Goal: Transaction & Acquisition: Purchase product/service

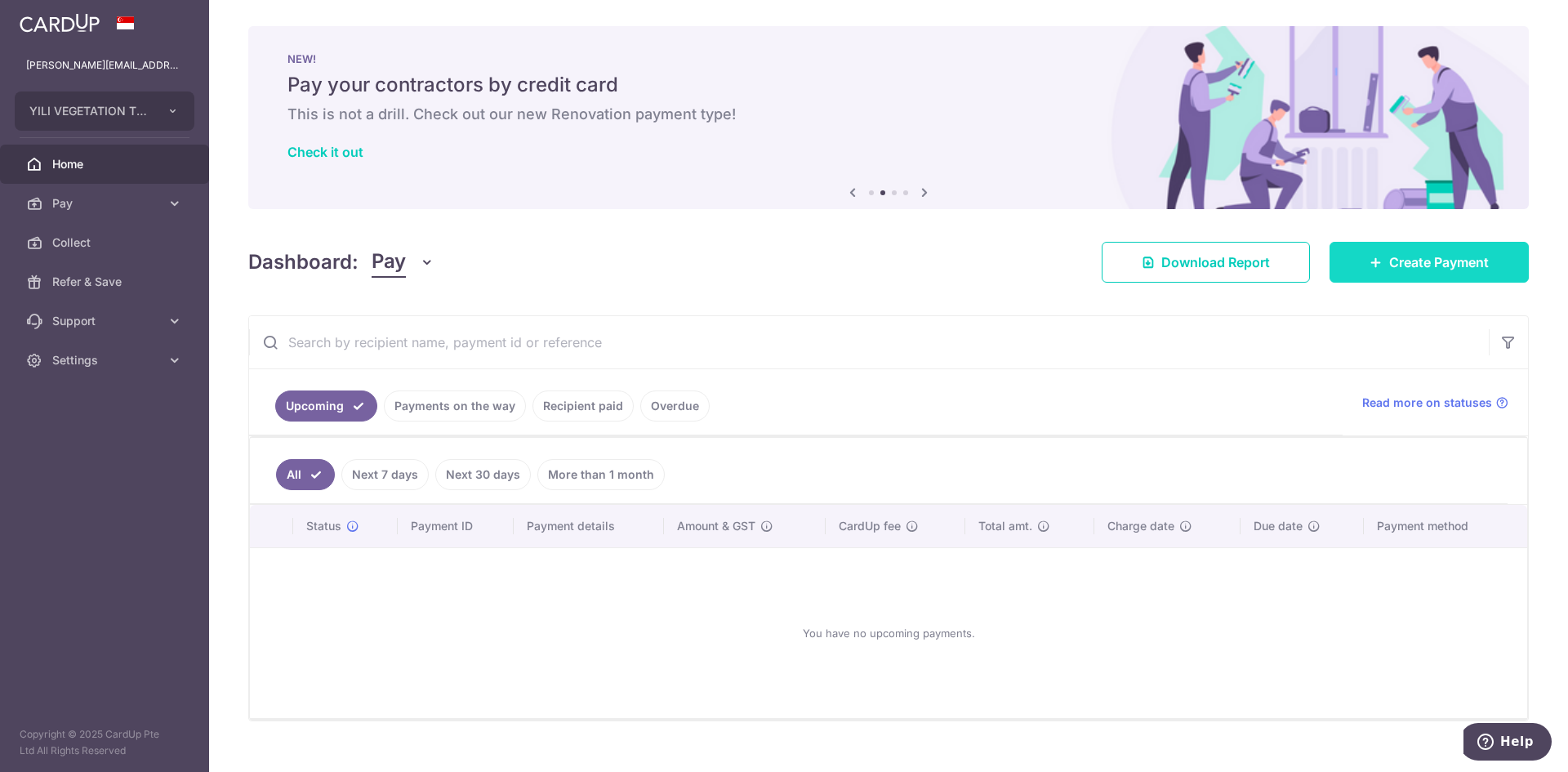
click at [1389, 268] on span "Create Payment" at bounding box center [1439, 263] width 100 height 20
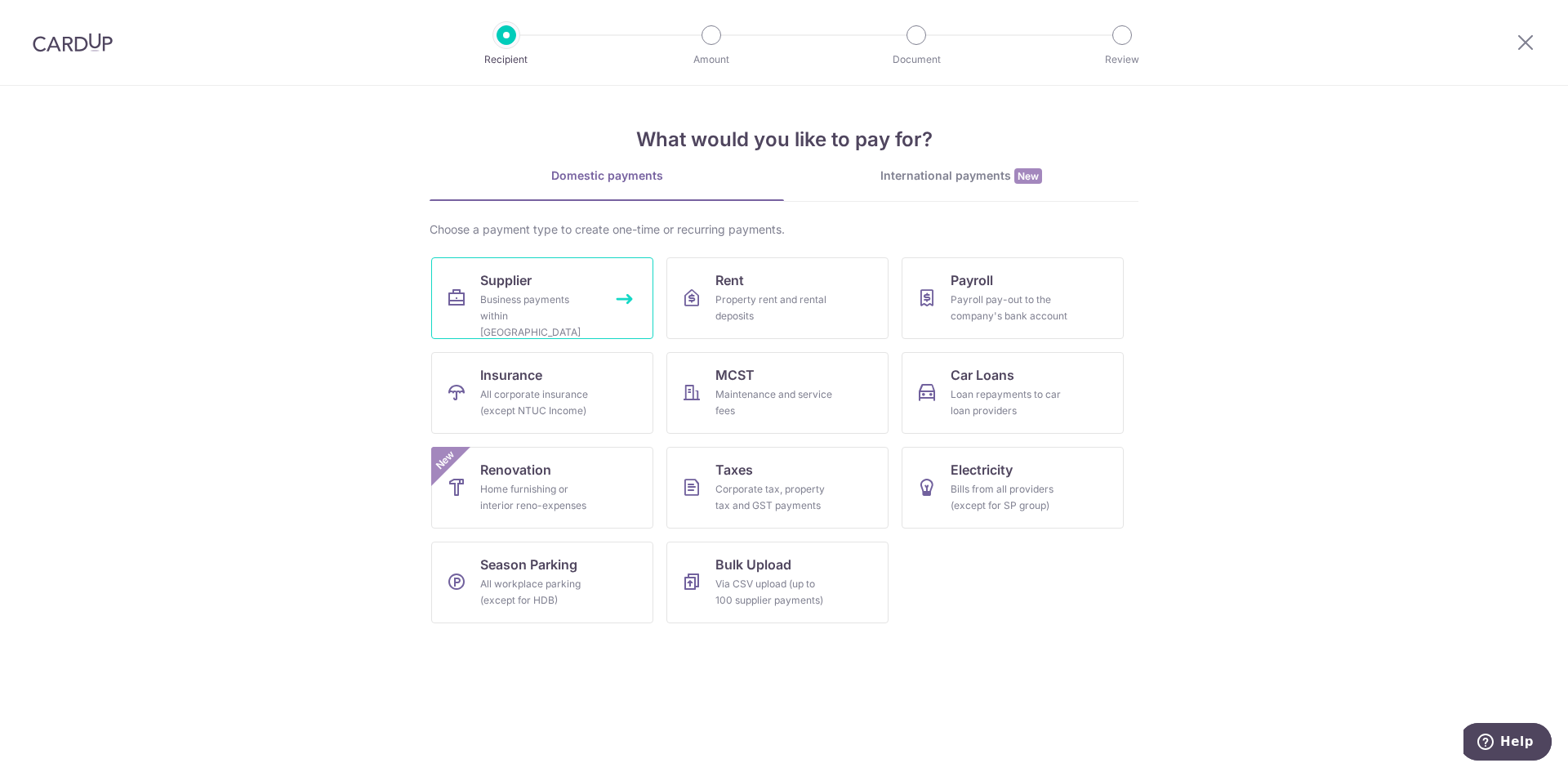
click at [564, 311] on div "Business payments within Singapore" at bounding box center [539, 316] width 118 height 49
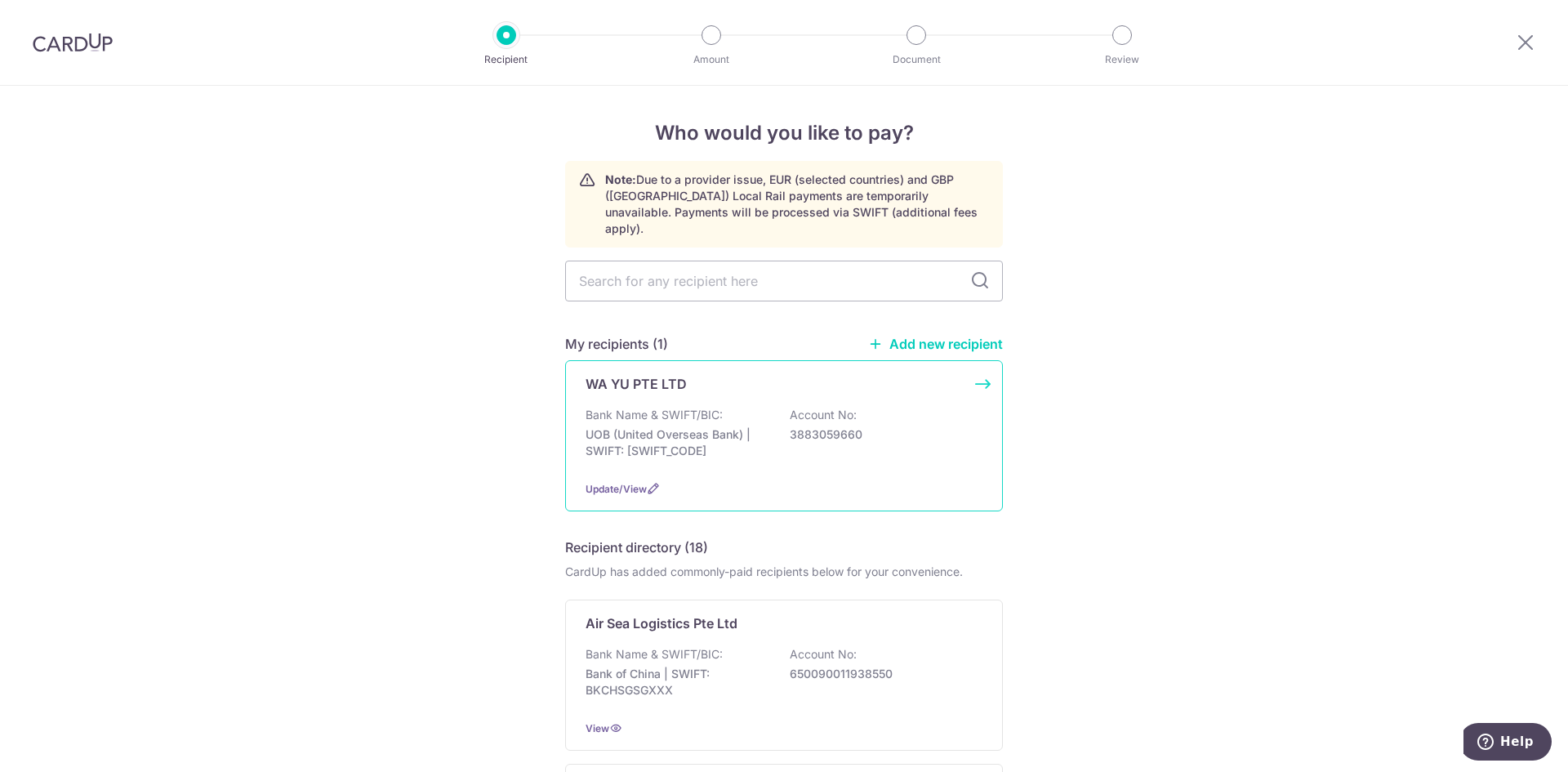
click at [720, 426] on p "UOB (United Overseas Bank) | SWIFT: [SWIFT_CODE]" at bounding box center [677, 442] width 183 height 33
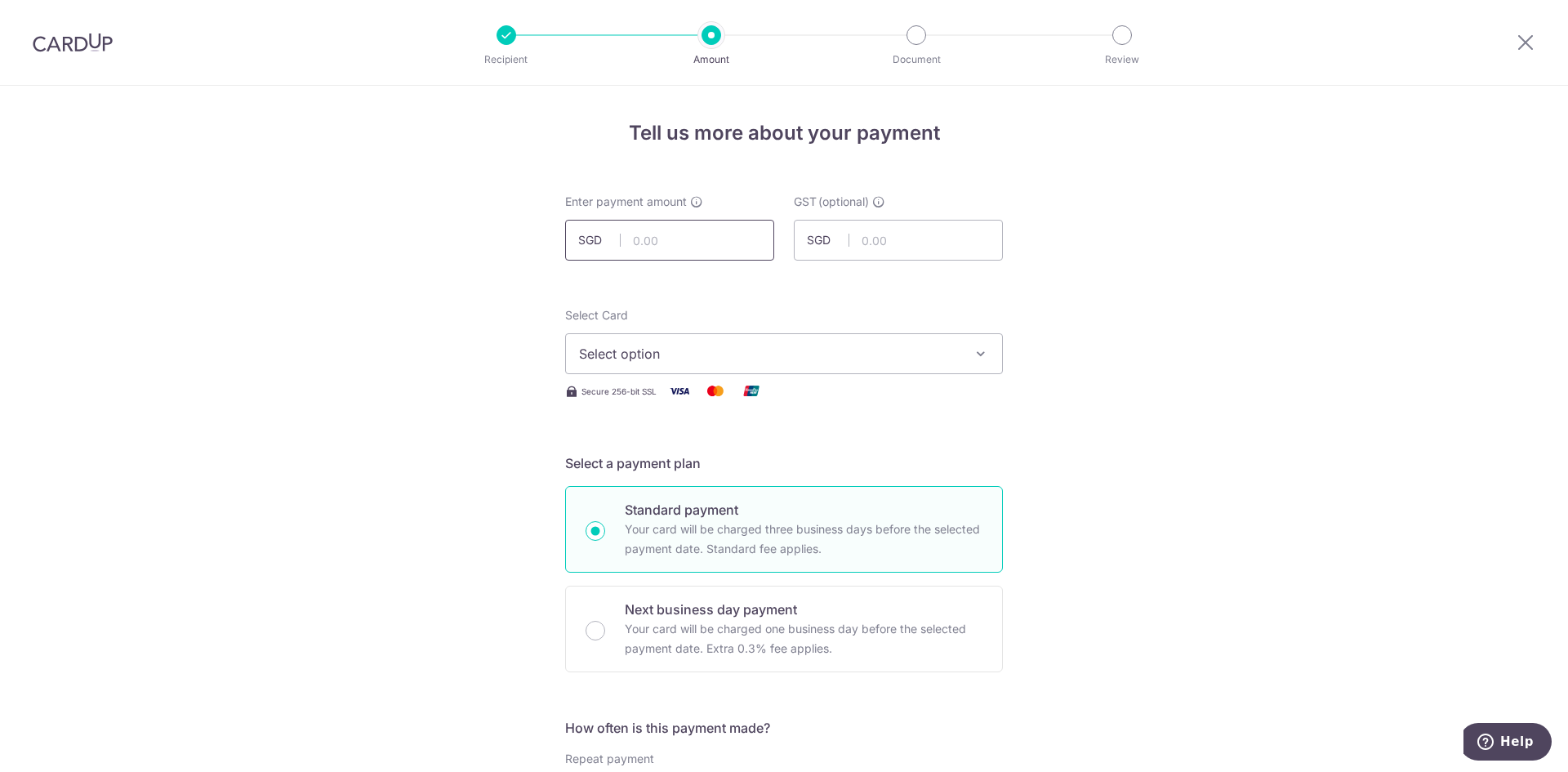
click at [685, 249] on input "text" at bounding box center [669, 240] width 209 height 41
type input "640.00"
click at [881, 240] on input "text" at bounding box center [897, 240] width 209 height 41
type input "57.60"
click at [829, 354] on span "Select option" at bounding box center [769, 354] width 380 height 20
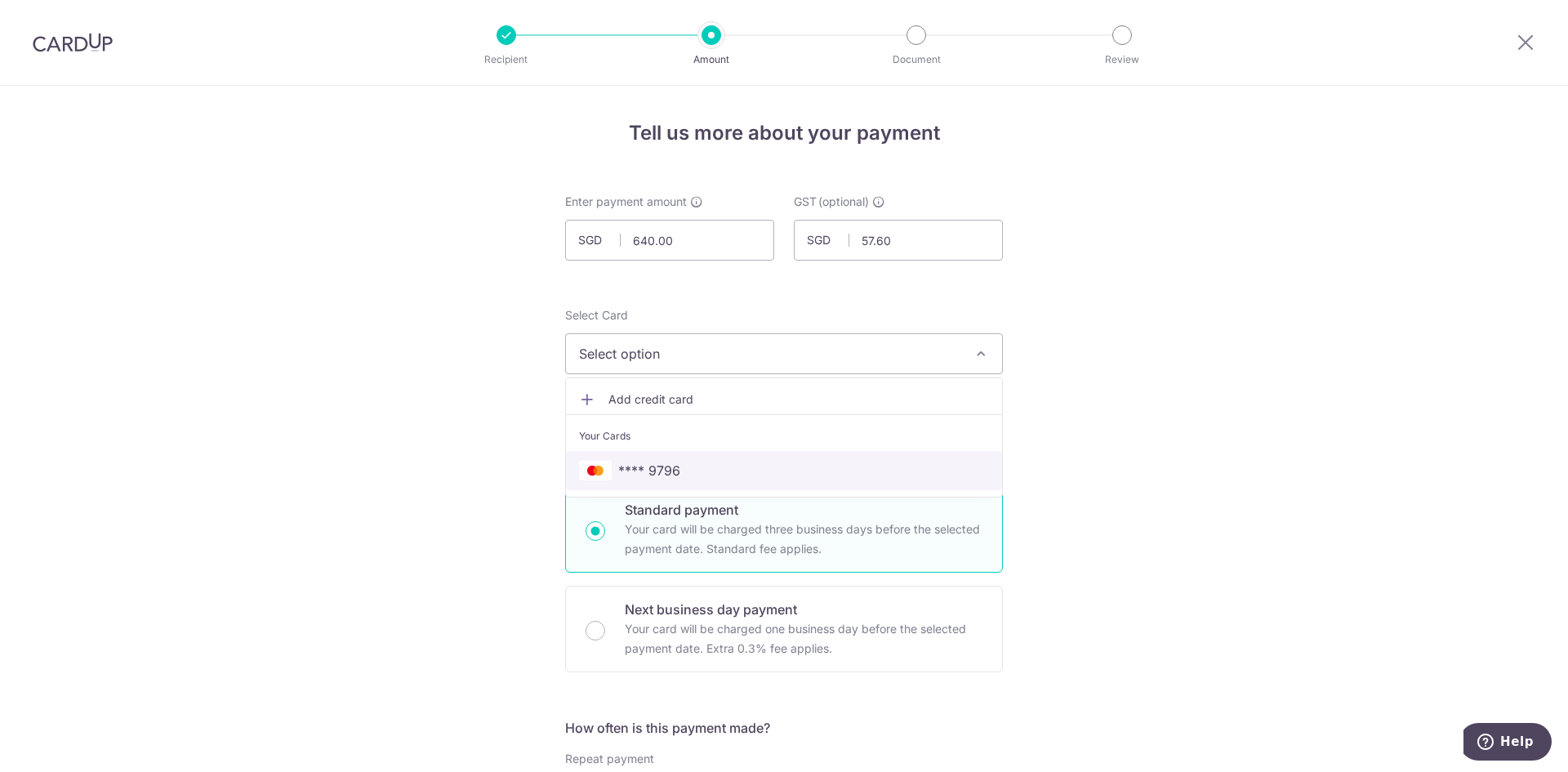
drag, startPoint x: 759, startPoint y: 471, endPoint x: 569, endPoint y: 505, distance: 193.0
click at [759, 471] on span "**** 9796" at bounding box center [784, 470] width 410 height 20
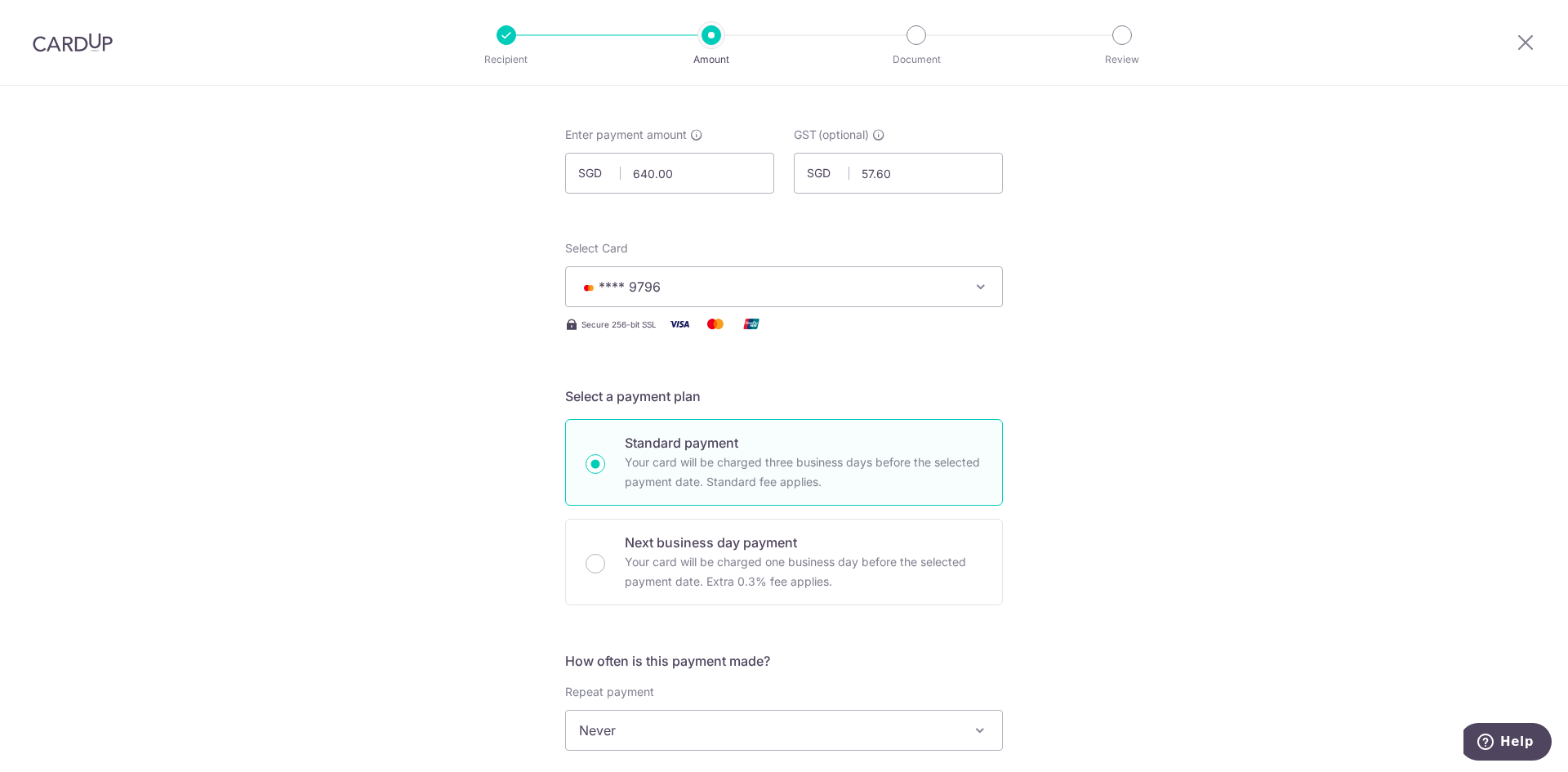
scroll to position [327, 0]
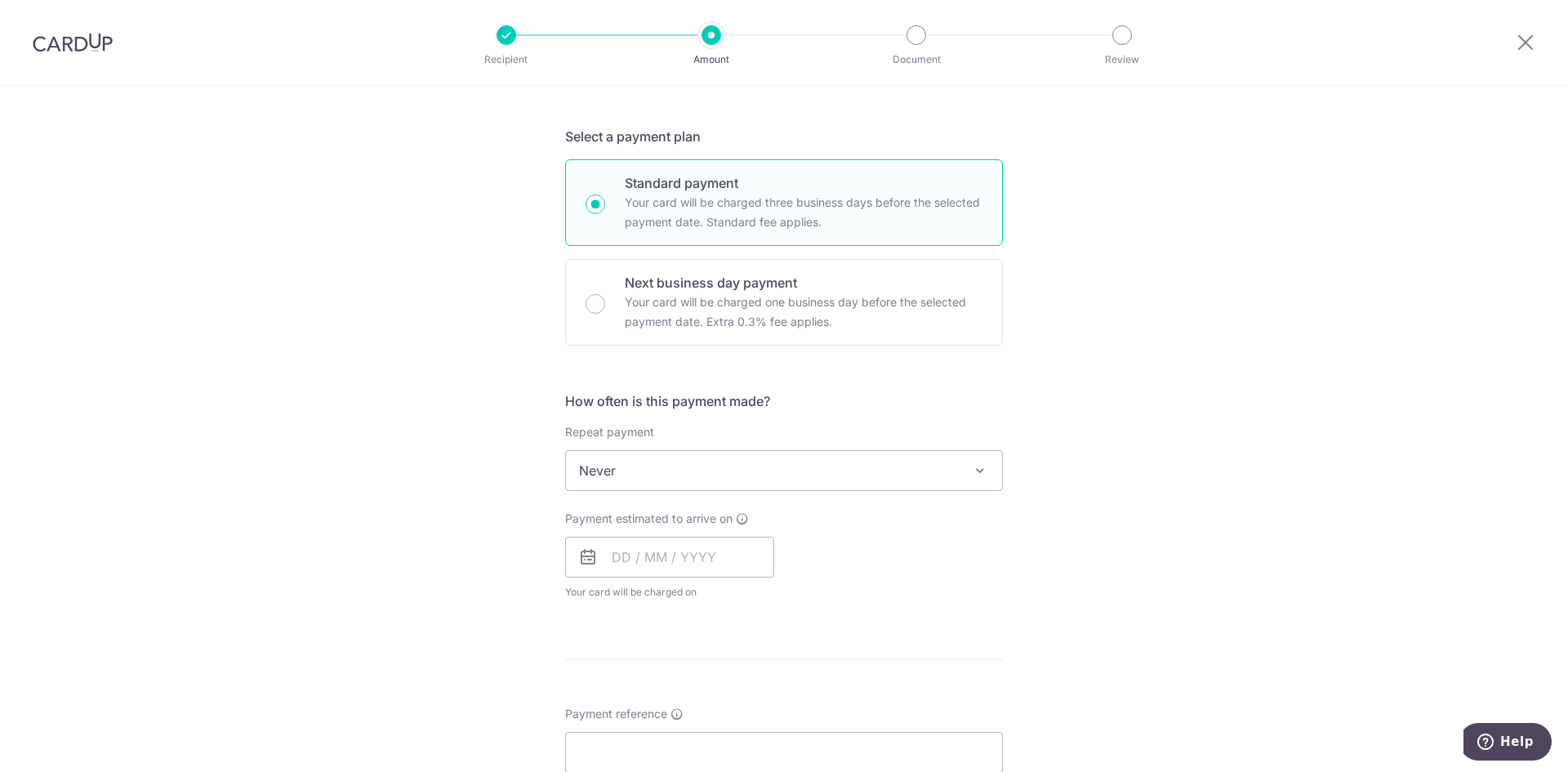
click at [683, 451] on span "Never" at bounding box center [784, 470] width 436 height 39
click at [655, 558] on input "text" at bounding box center [669, 557] width 209 height 41
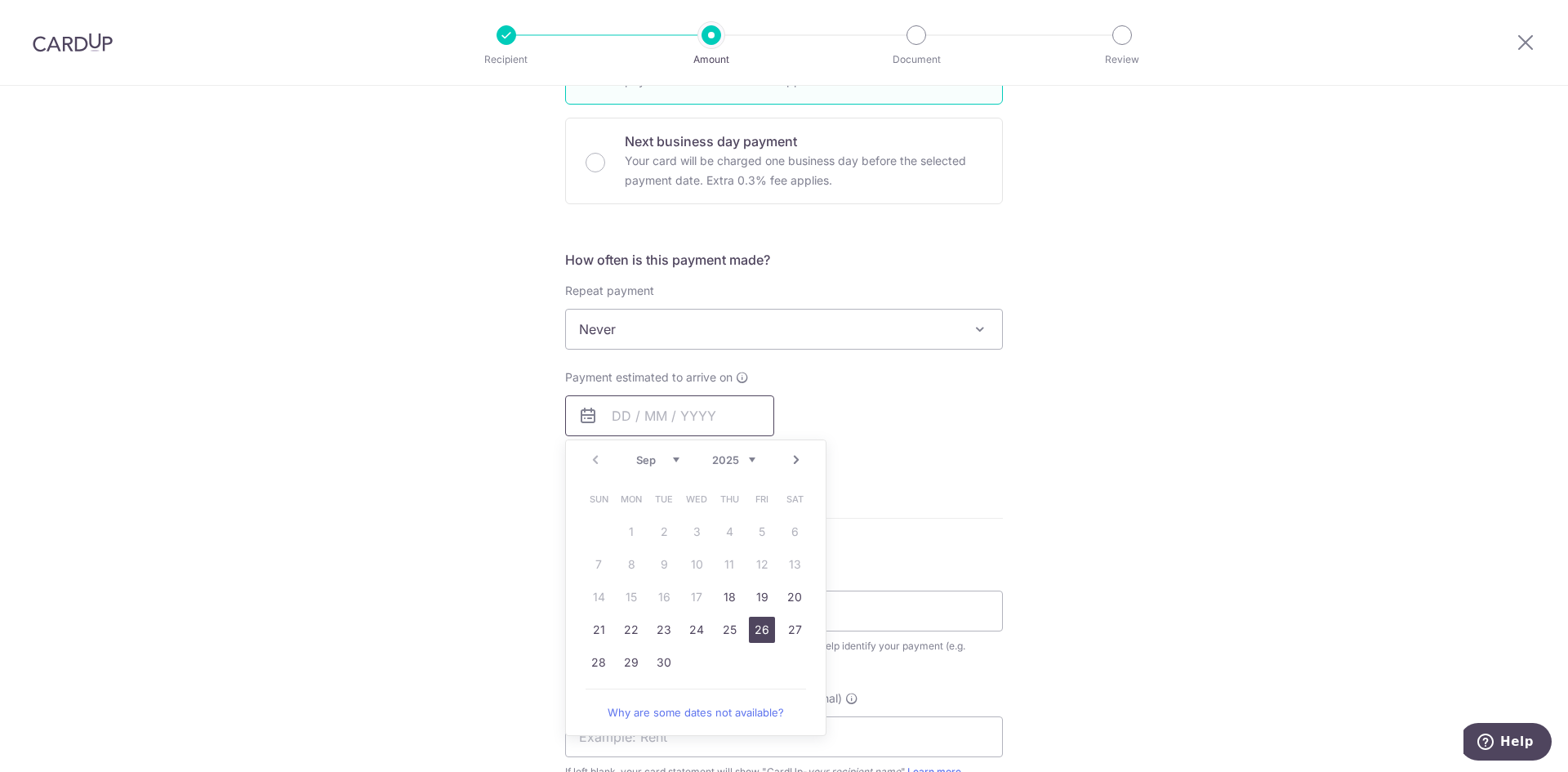
scroll to position [490, 0]
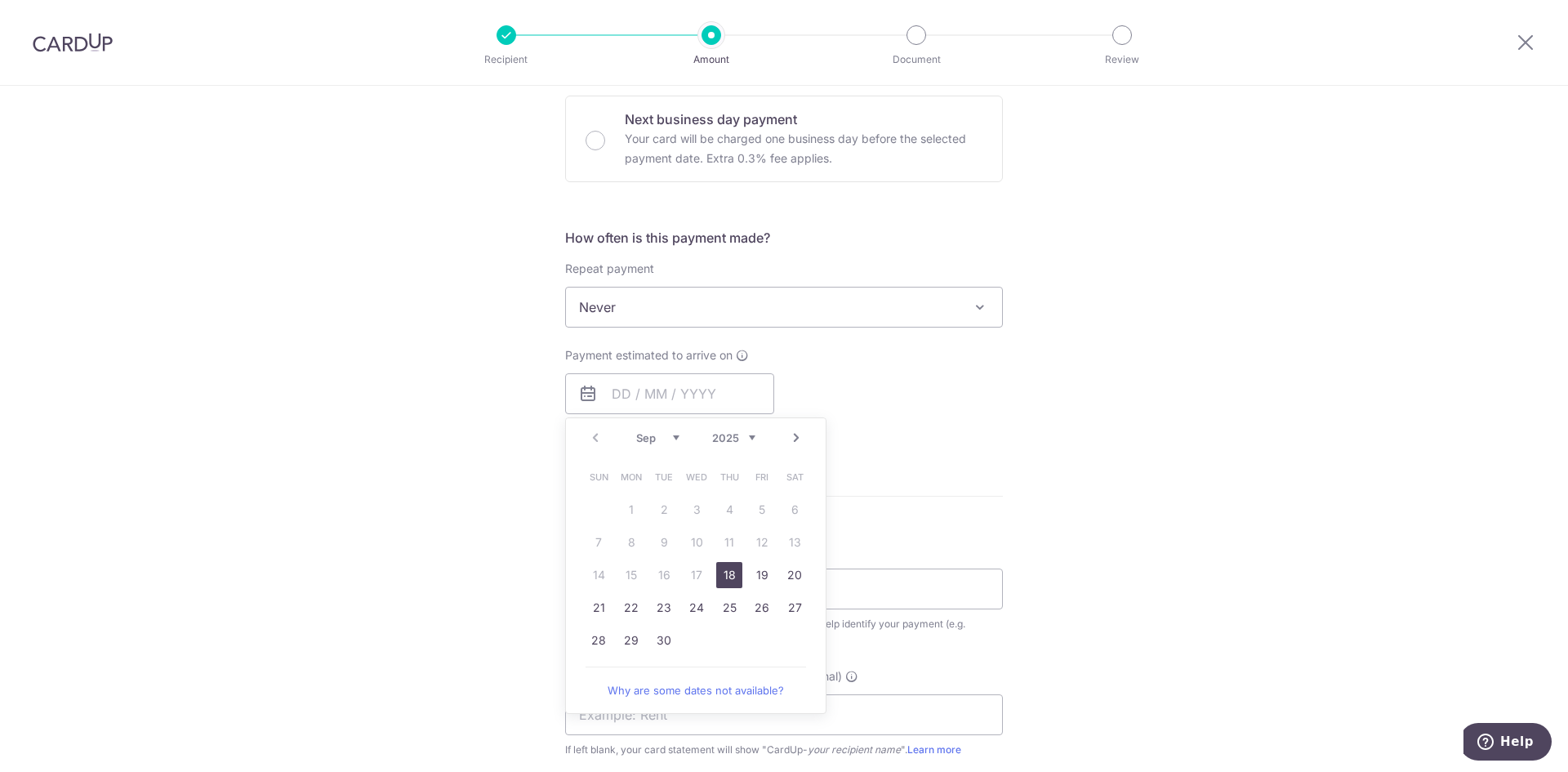
click at [726, 584] on link "18" at bounding box center [730, 575] width 26 height 26
type input "18/09/2025"
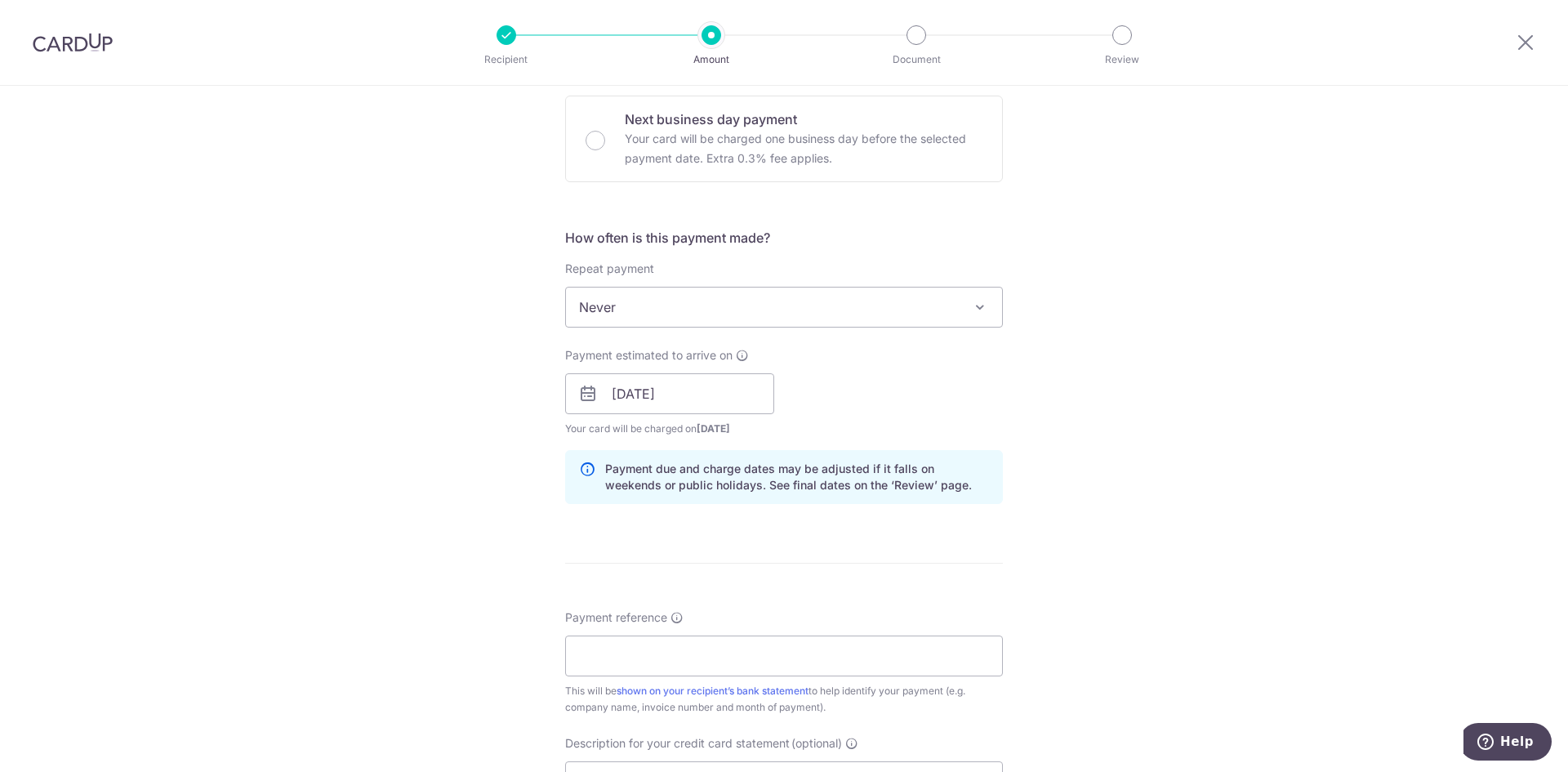
click at [1159, 406] on div "Tell us more about your payment Enter payment amount SGD 640.00 640.00 GST (opt…" at bounding box center [784, 422] width 1568 height 1655
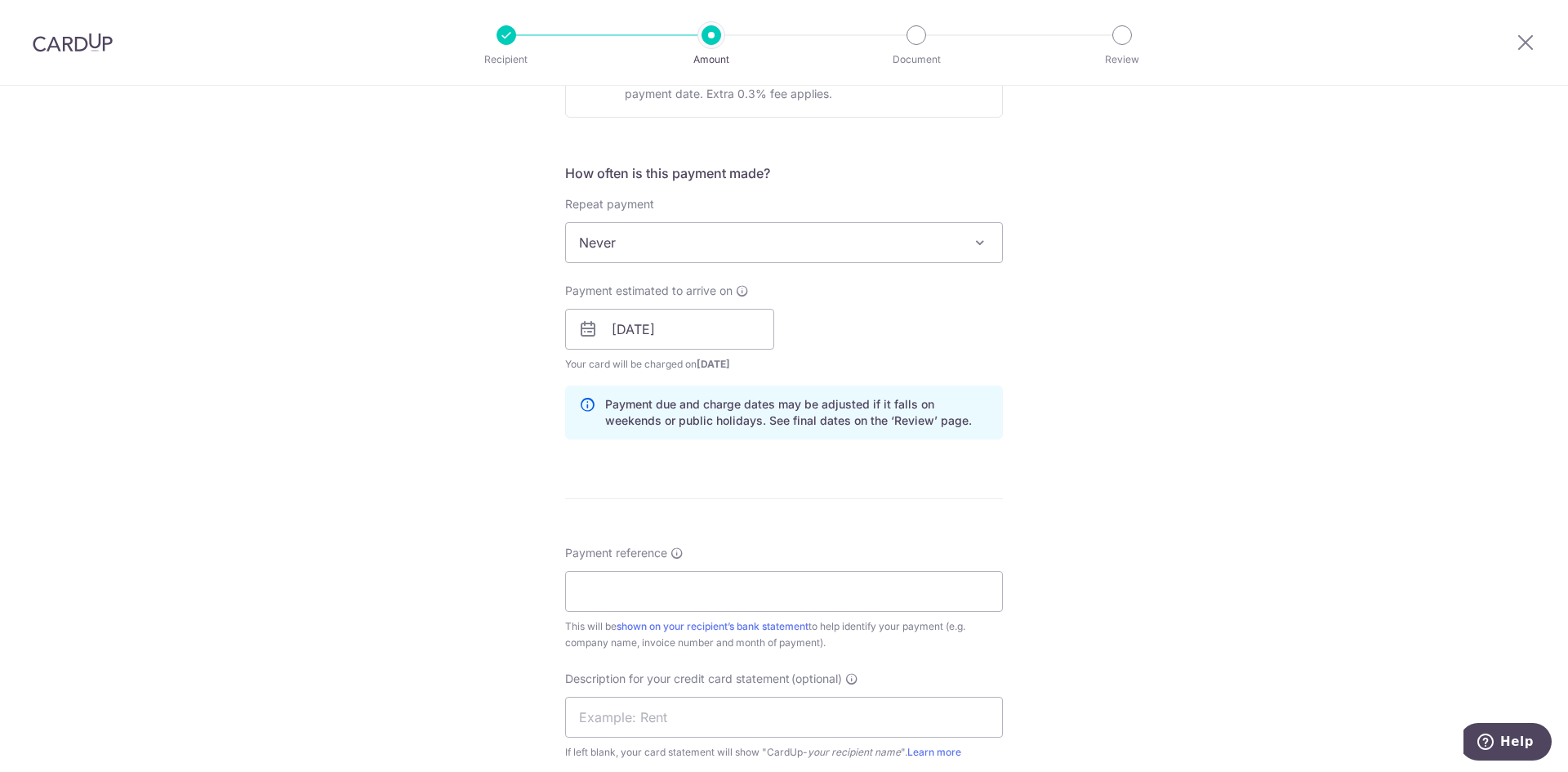
scroll to position [817, 0]
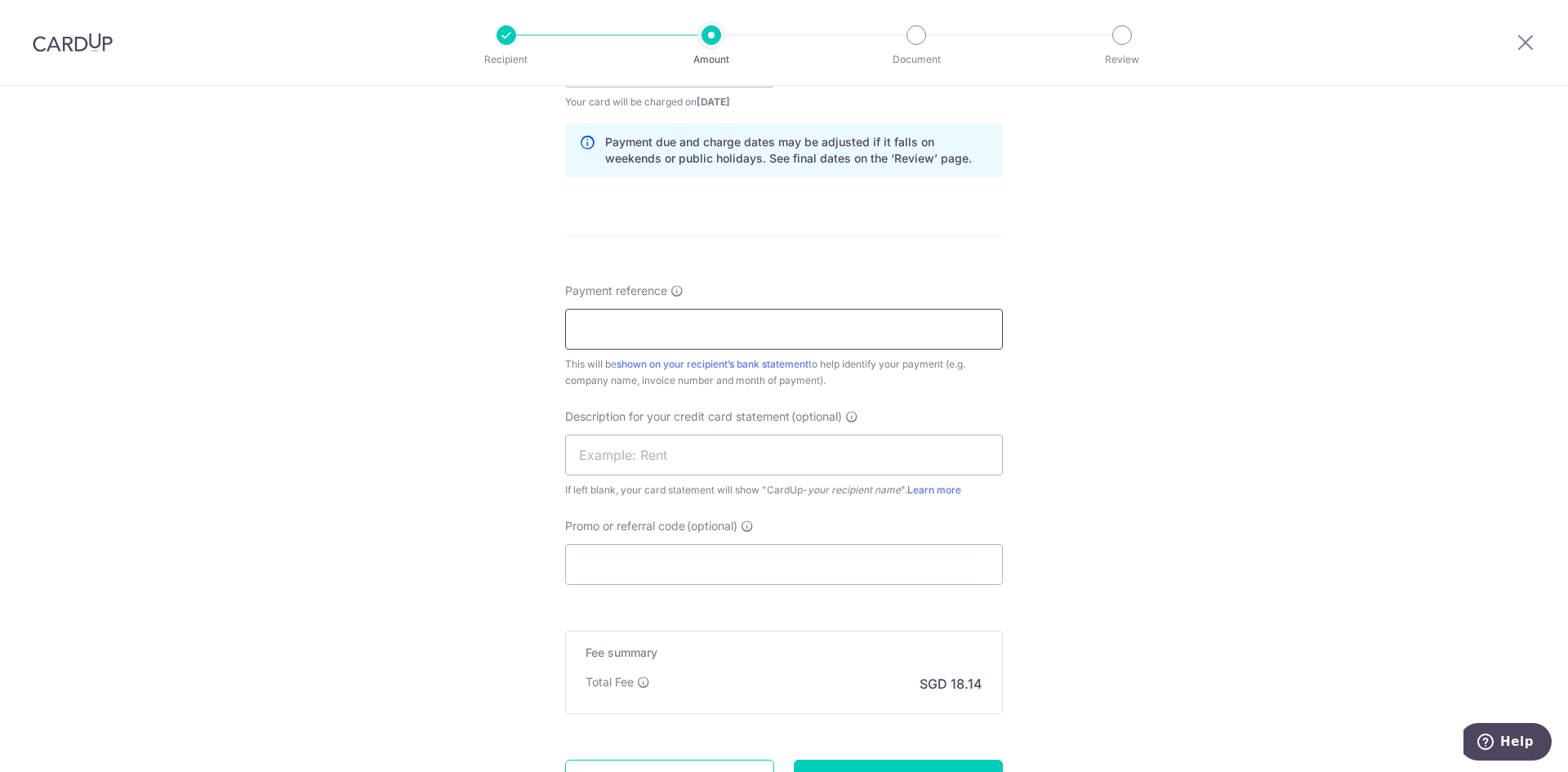
click at [743, 331] on input "Payment reference" at bounding box center [784, 329] width 438 height 41
type input "5"
type input "2509-1112"
click at [1228, 415] on div "Tell us more about your payment Enter payment amount SGD 640.00 640.00 GST (opt…" at bounding box center [784, 96] width 1568 height 1655
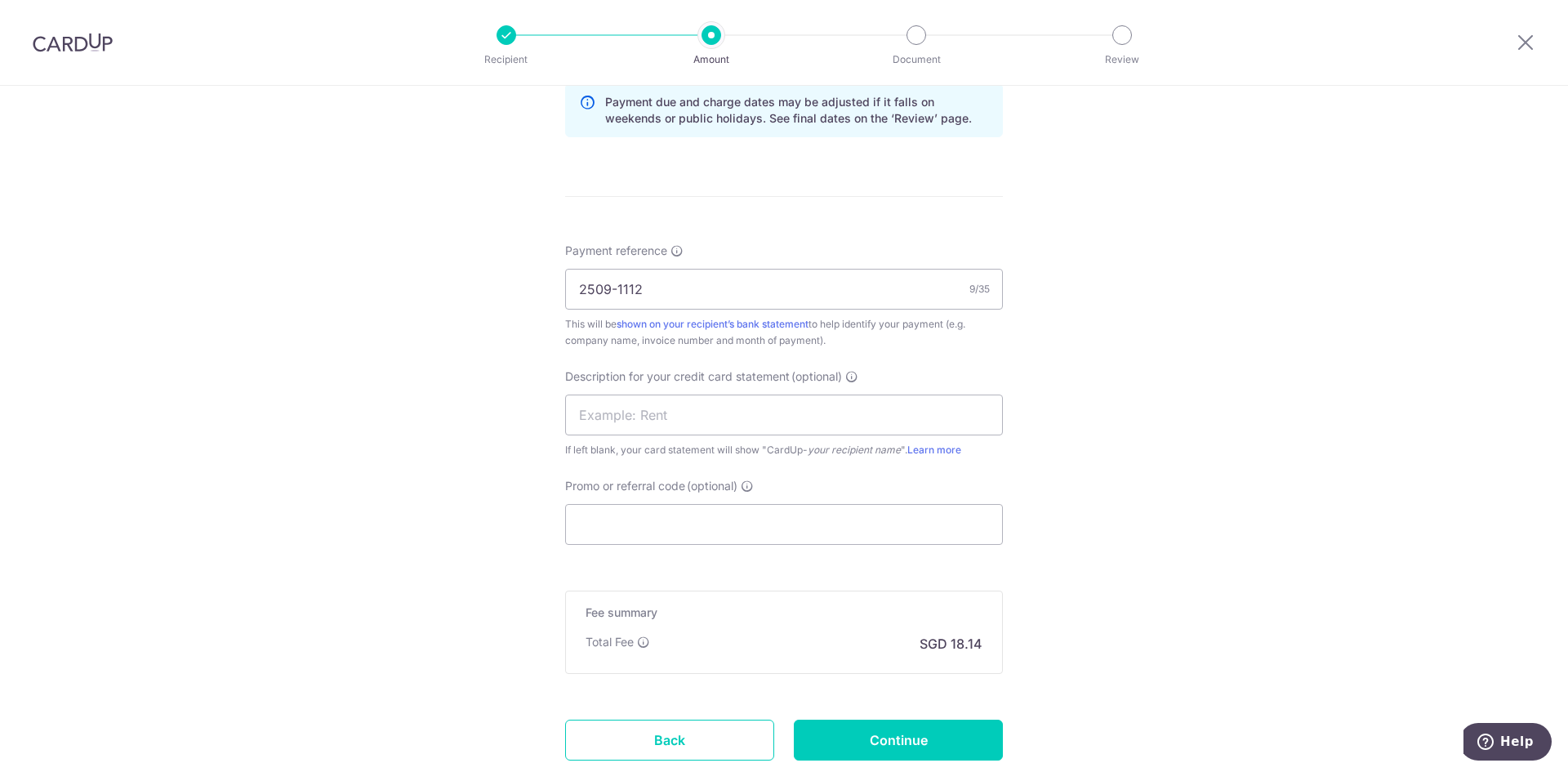
scroll to position [969, 0]
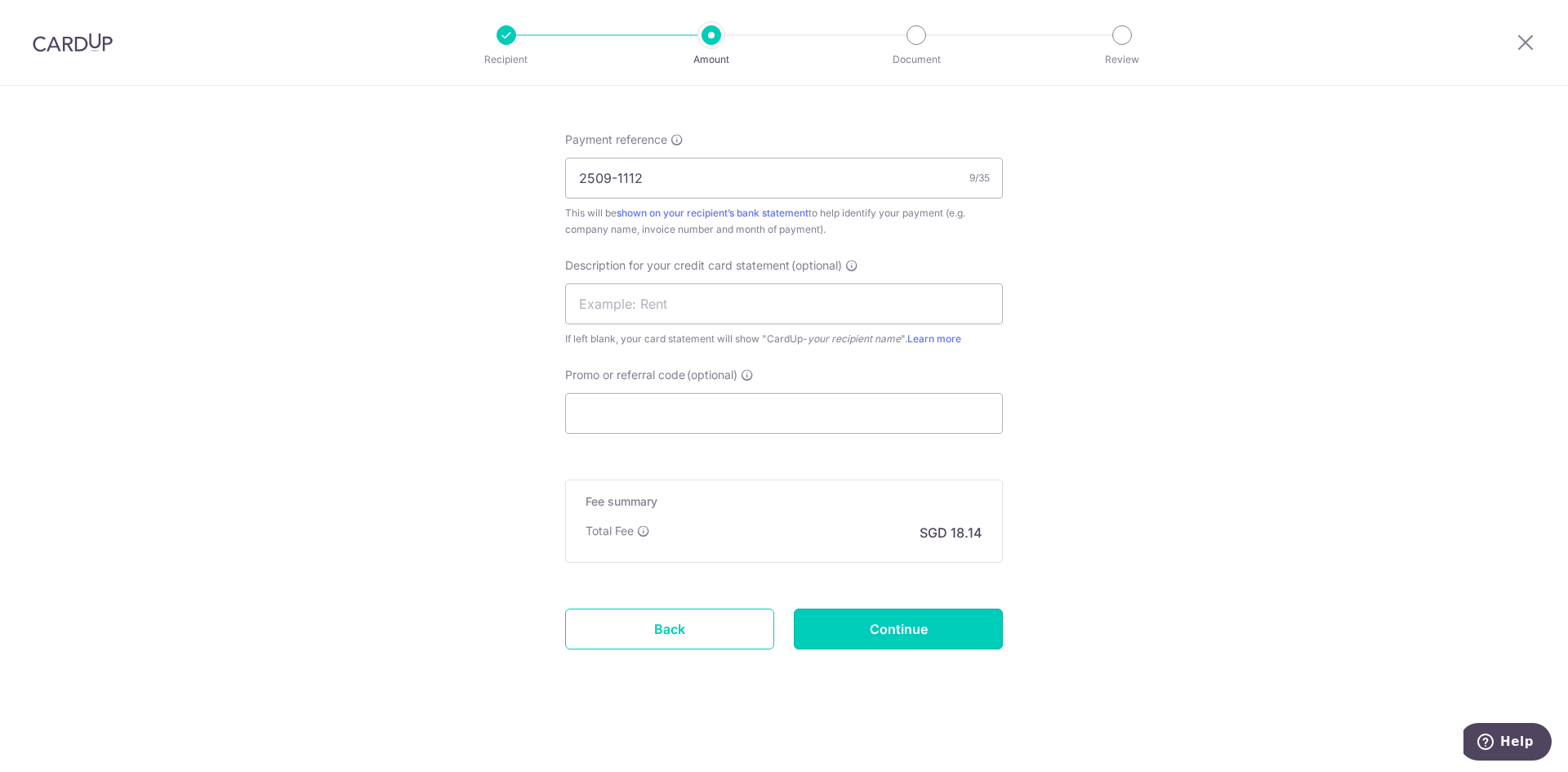
click at [843, 618] on input "Continue" at bounding box center [897, 629] width 209 height 41
type input "Create Schedule"
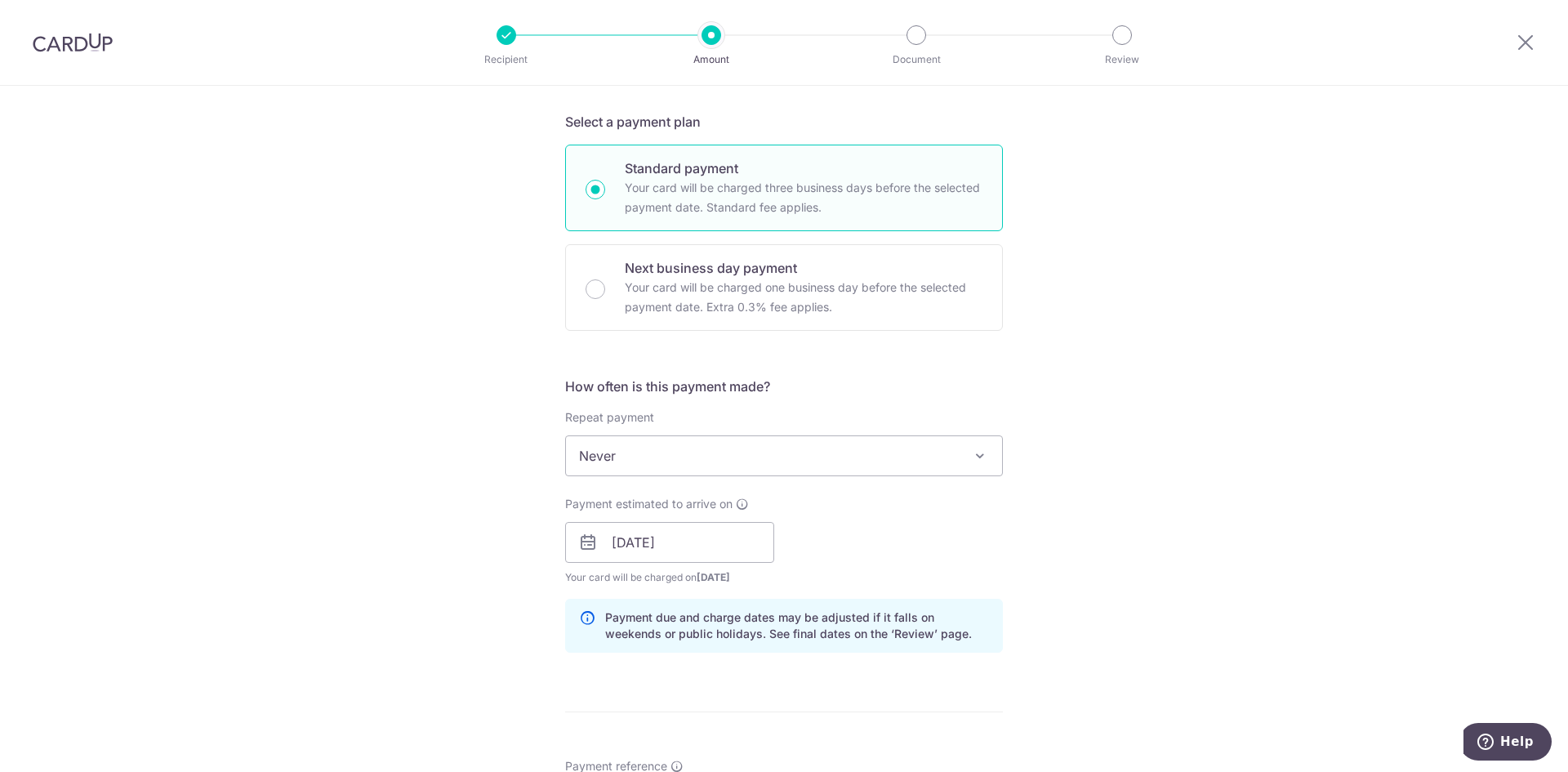
scroll to position [0, 0]
